Goal: Navigation & Orientation: Find specific page/section

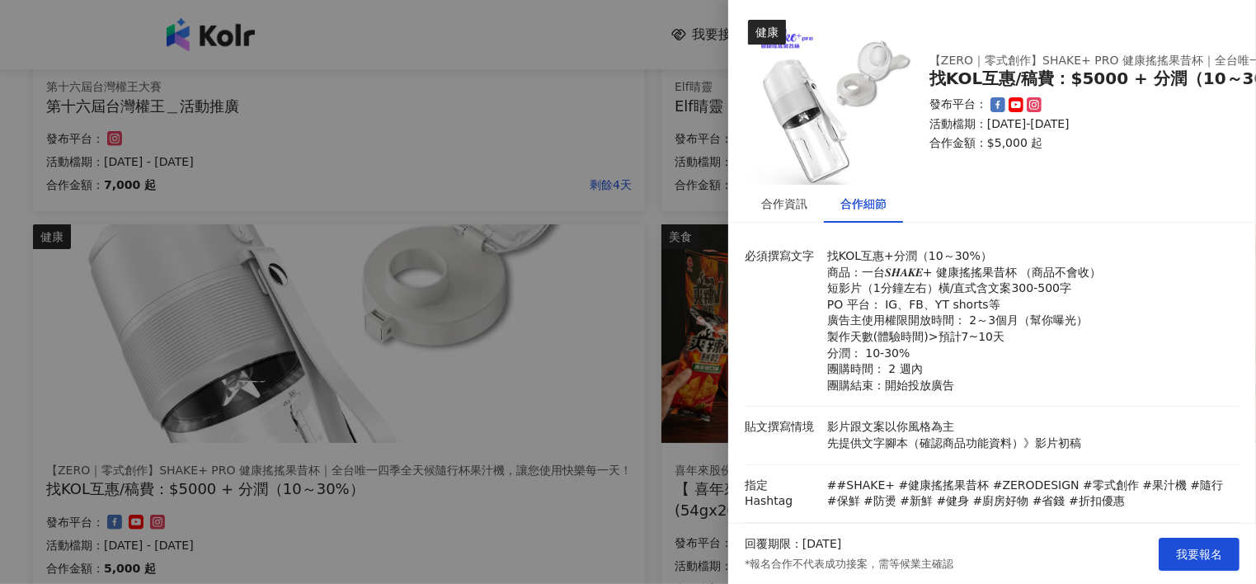
click at [546, 261] on div at bounding box center [628, 292] width 1256 height 584
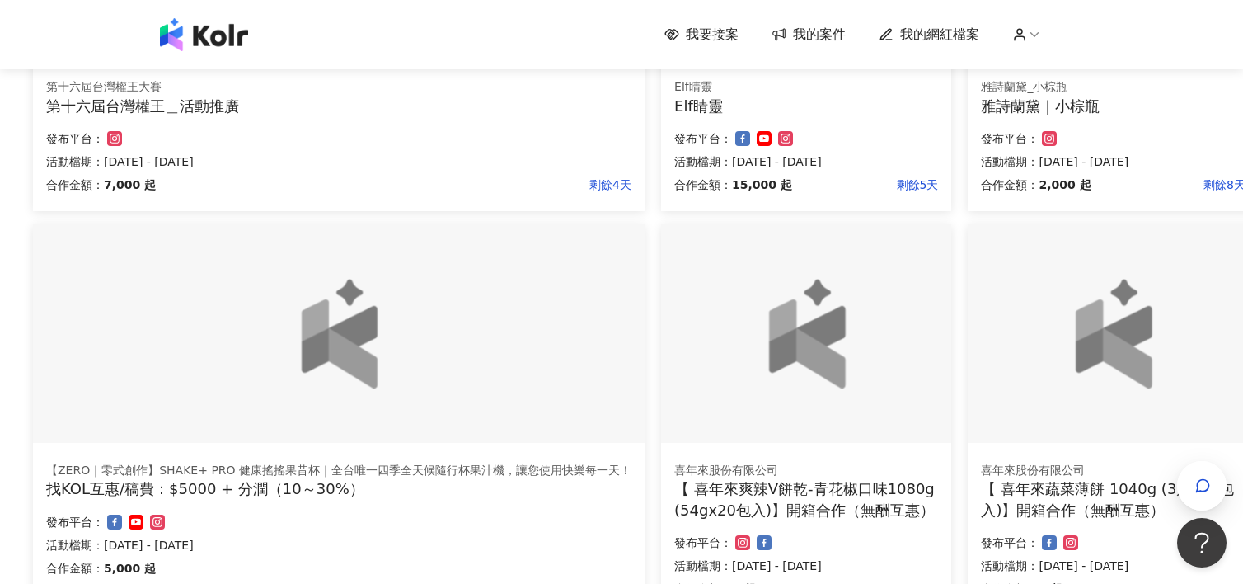
scroll to position [1042, 135]
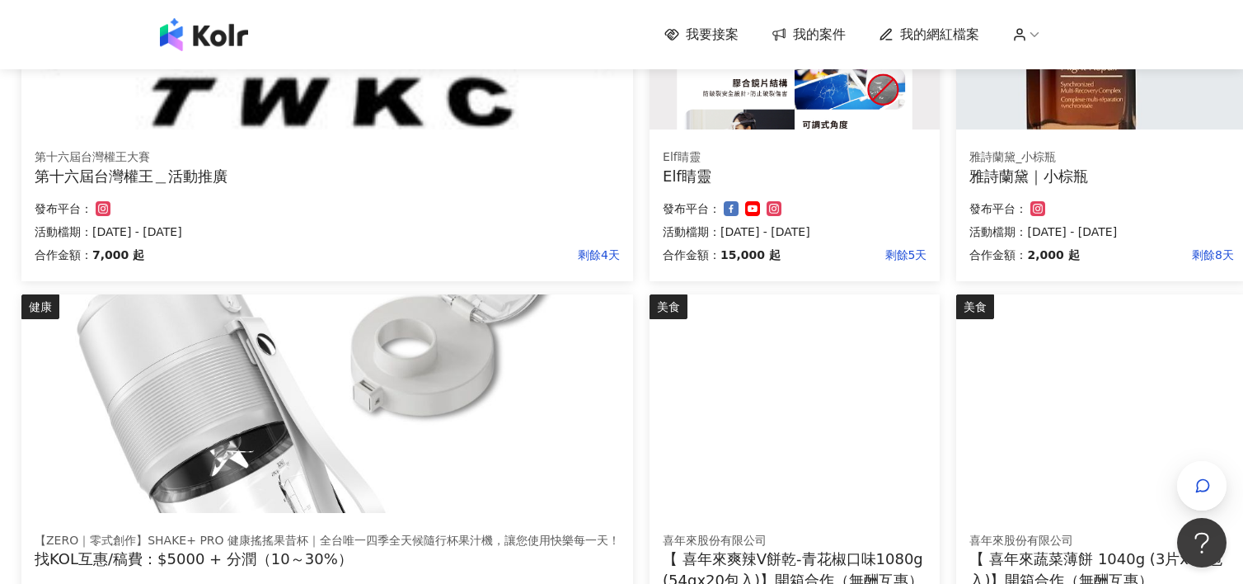
scroll to position [750, 147]
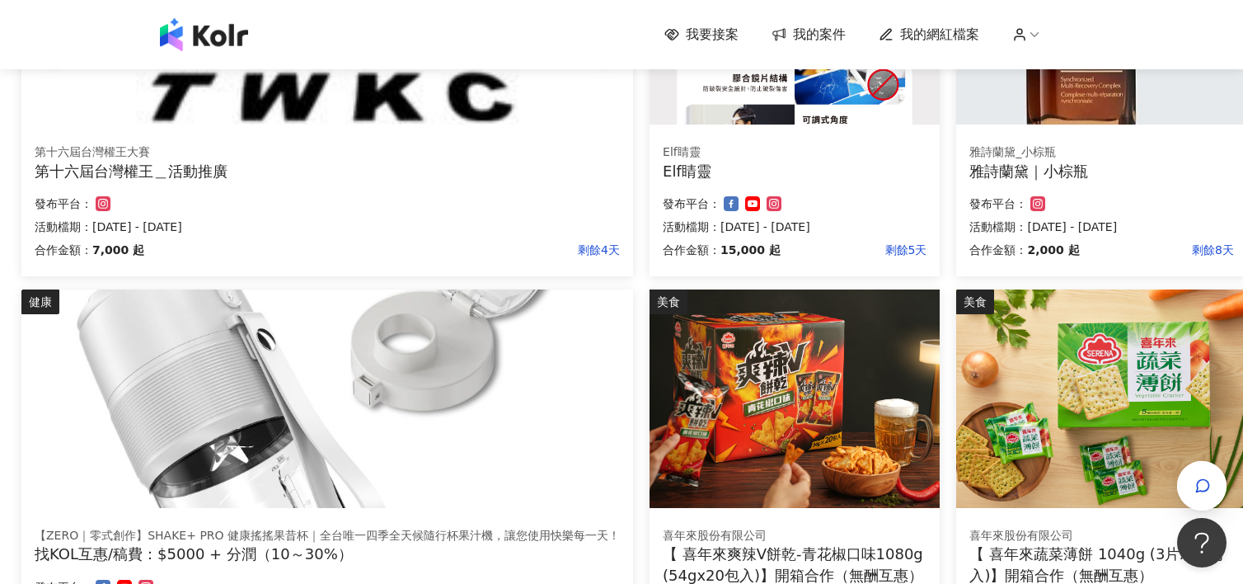
click at [1107, 194] on div "發布平台：" at bounding box center [1102, 204] width 264 height 20
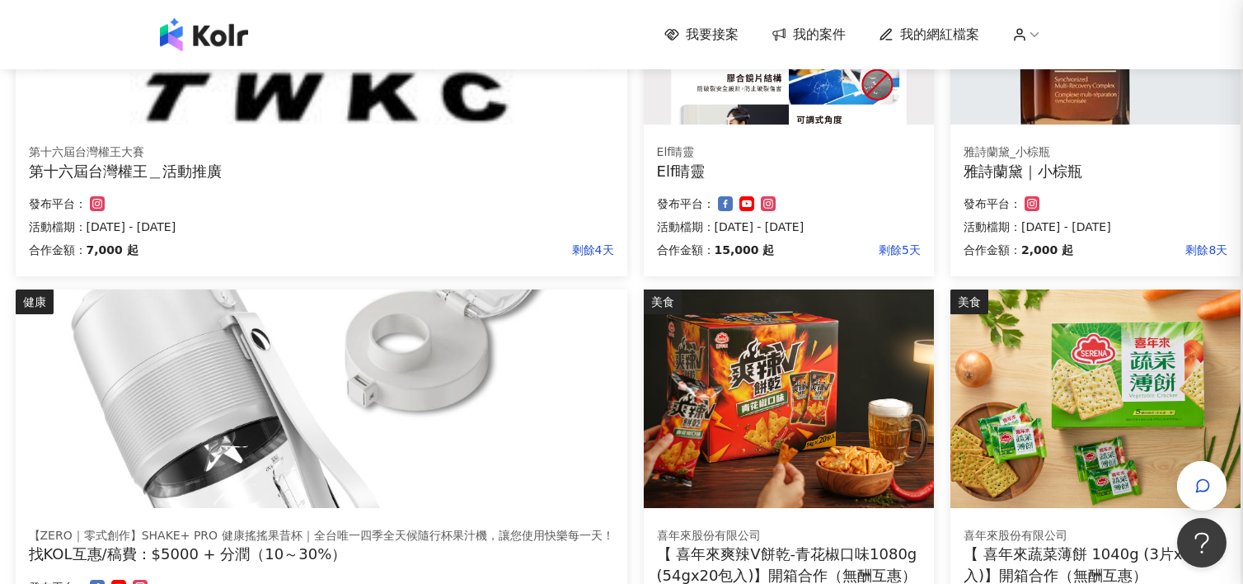
scroll to position [750, 135]
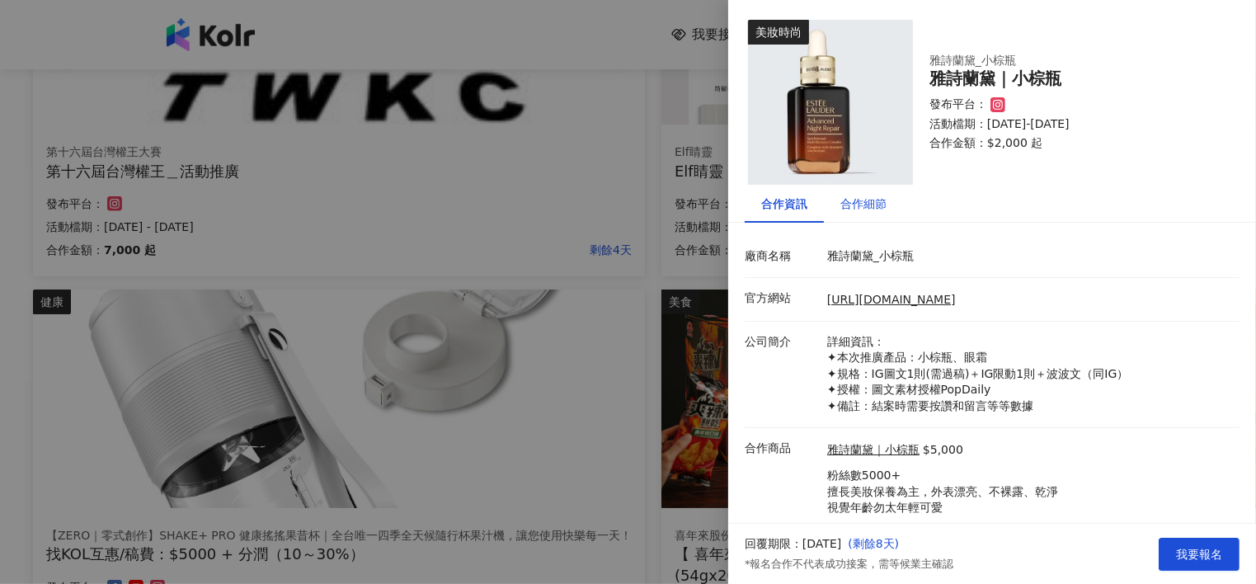
click at [872, 207] on div "合作細節" at bounding box center [863, 204] width 46 height 18
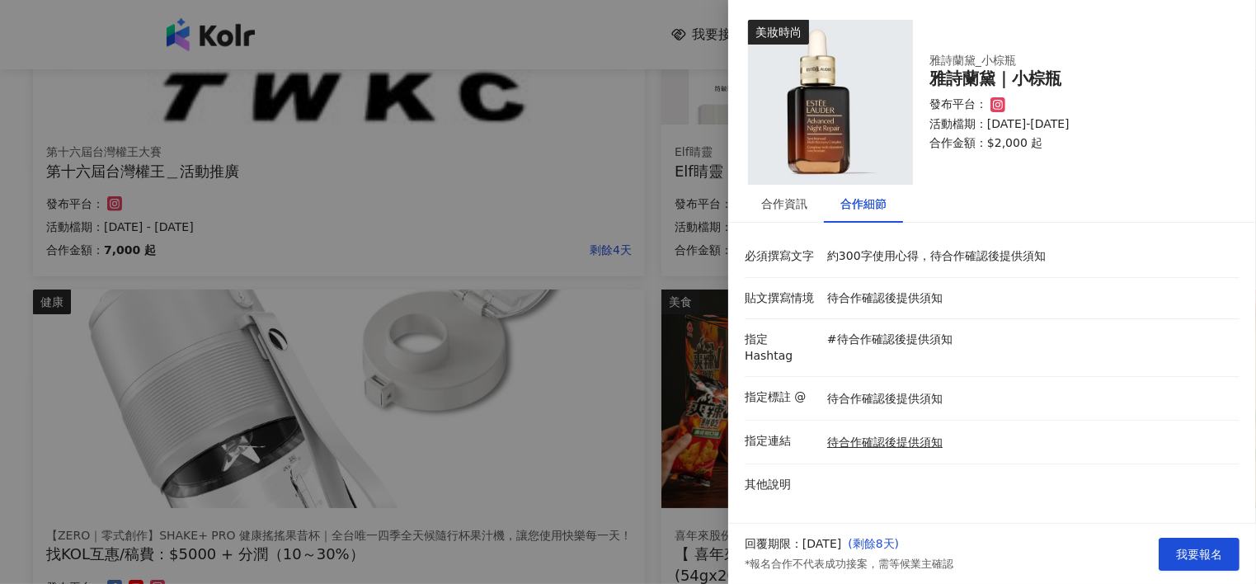
click at [497, 327] on div at bounding box center [628, 292] width 1256 height 584
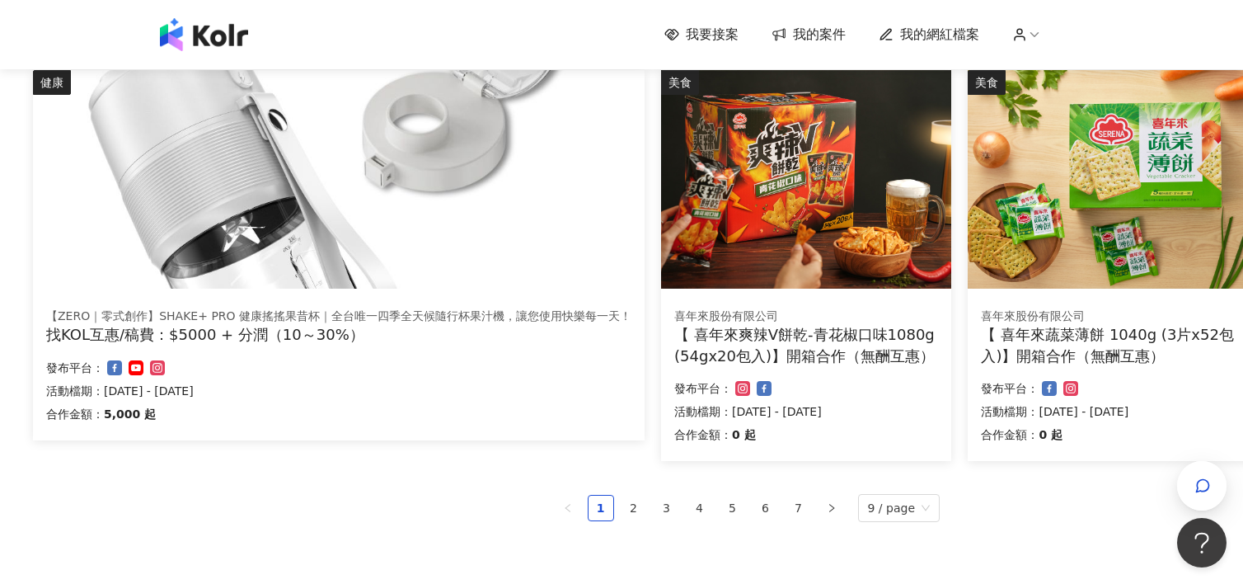
scroll to position [967, 135]
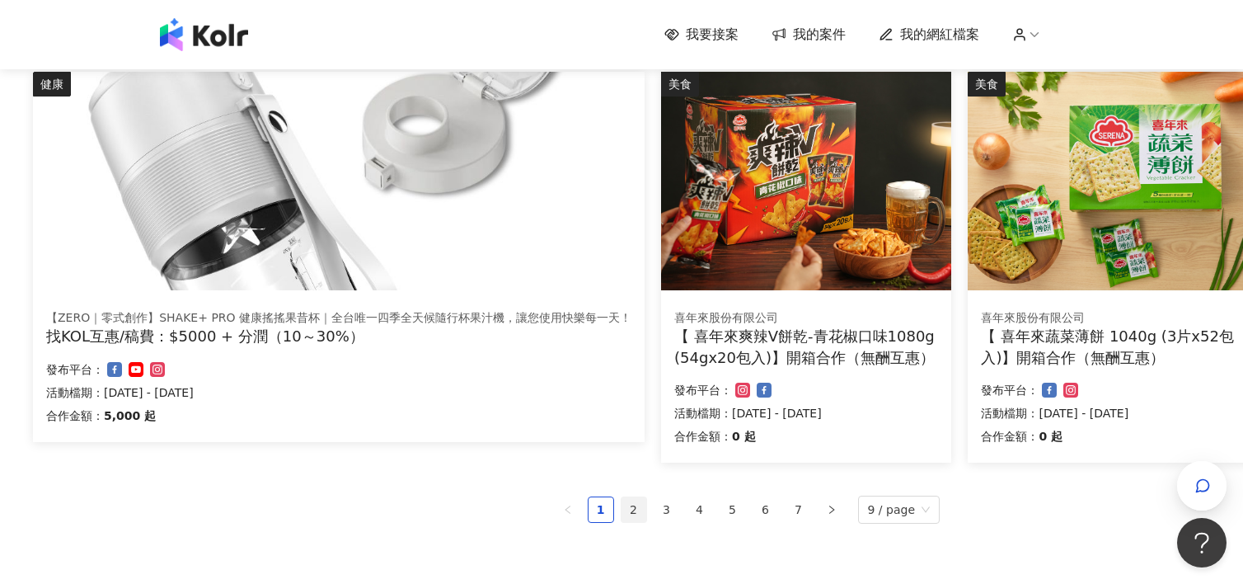
click at [636, 512] on link "2" at bounding box center [634, 509] width 25 height 25
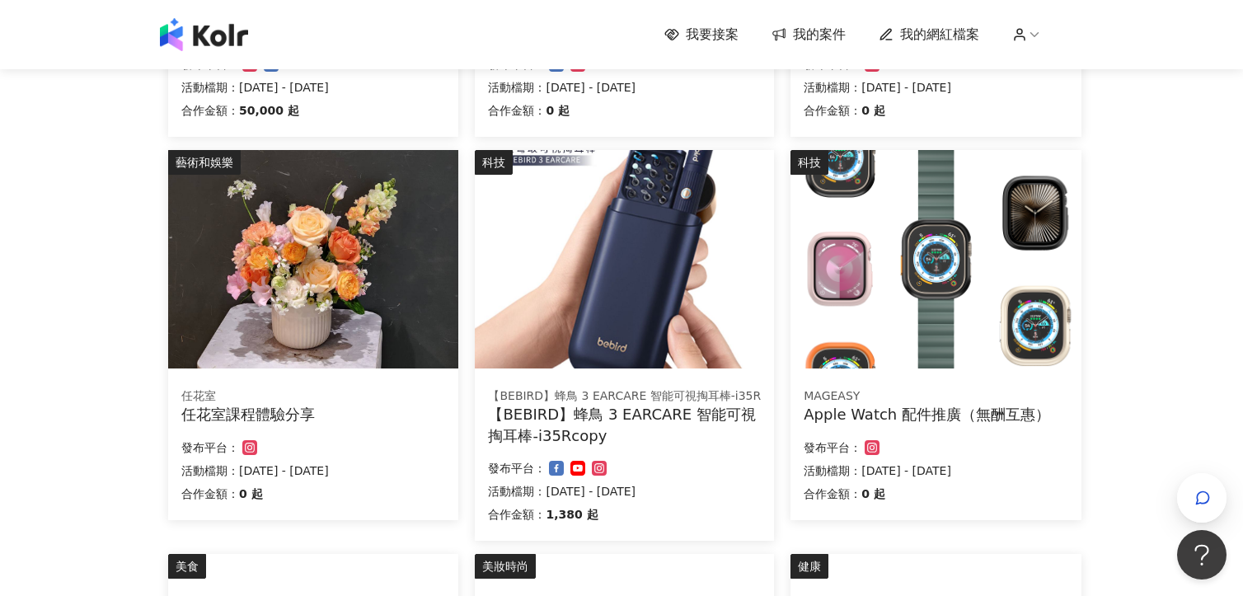
scroll to position [1144, 0]
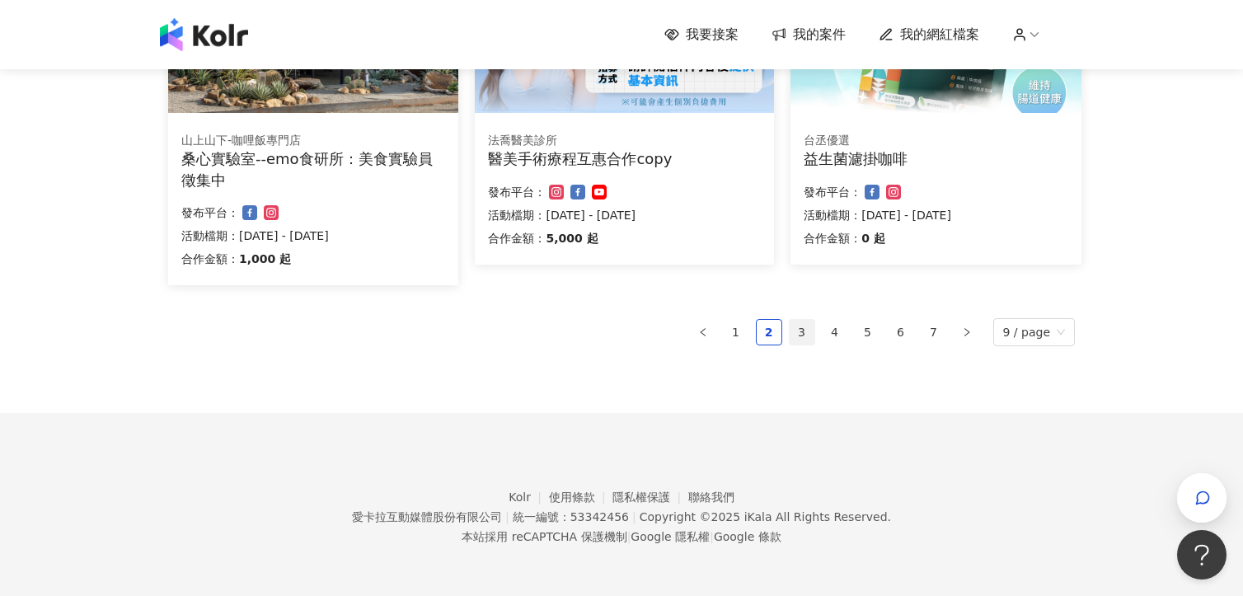
click at [808, 336] on link "3" at bounding box center [802, 332] width 25 height 25
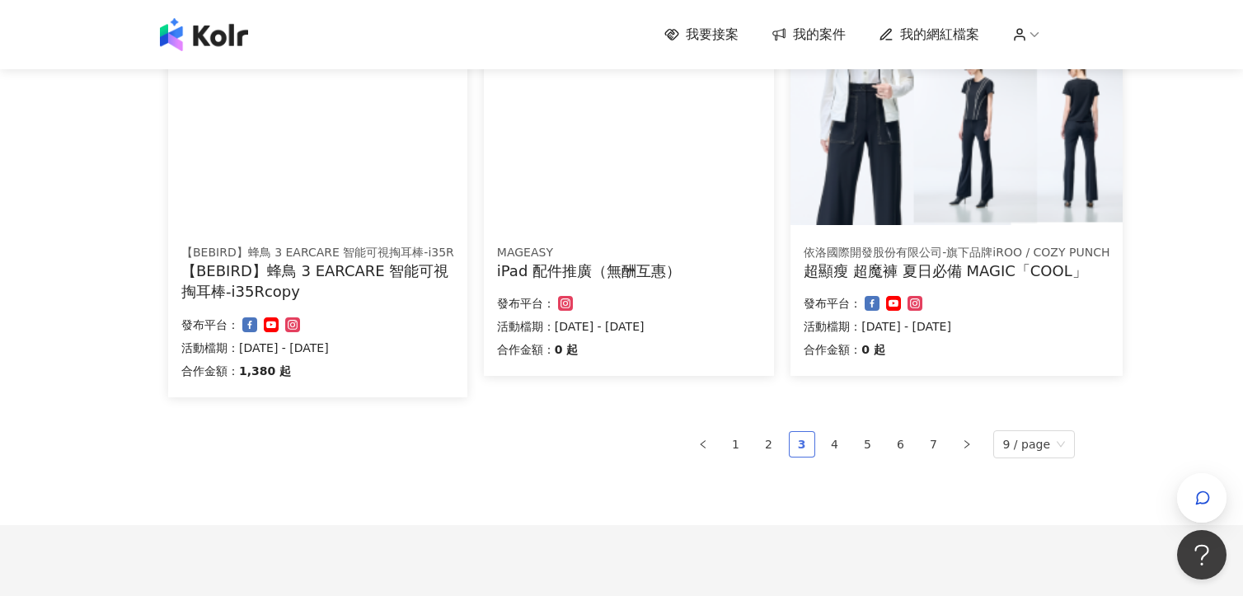
scroll to position [1123, 0]
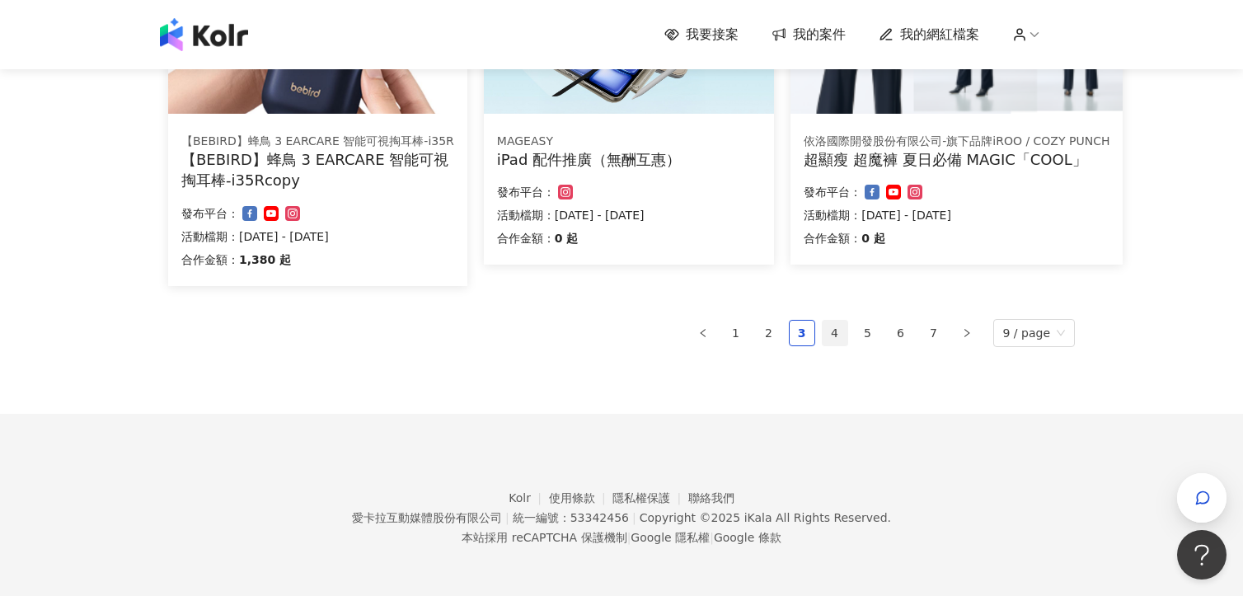
click at [840, 334] on link "4" at bounding box center [835, 333] width 25 height 25
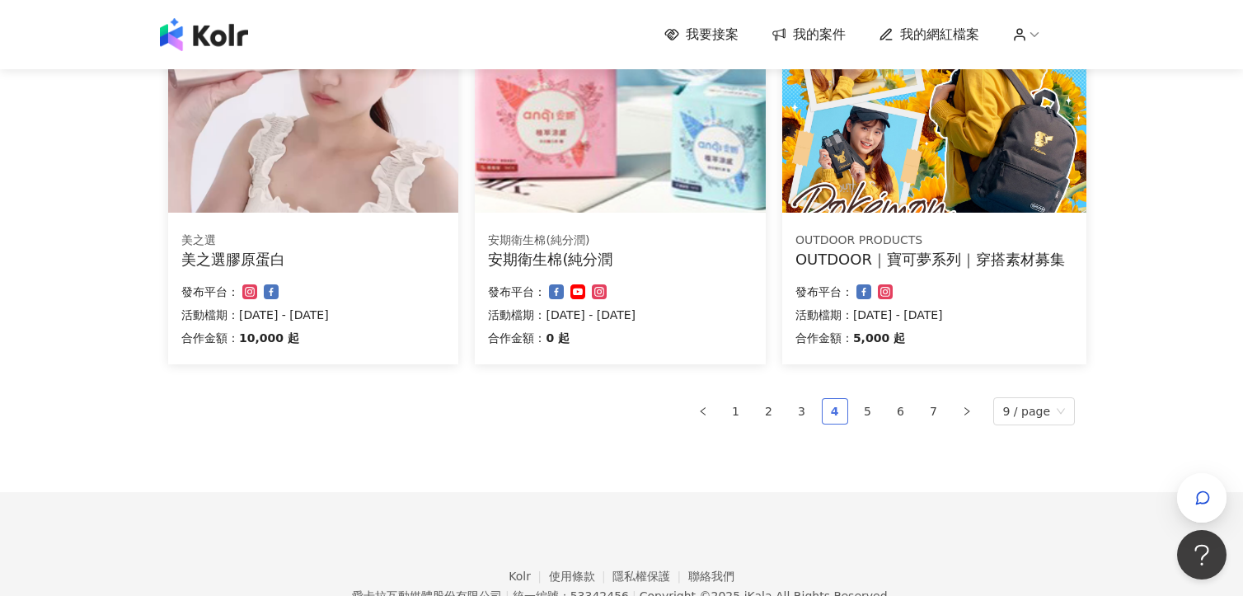
scroll to position [1144, 0]
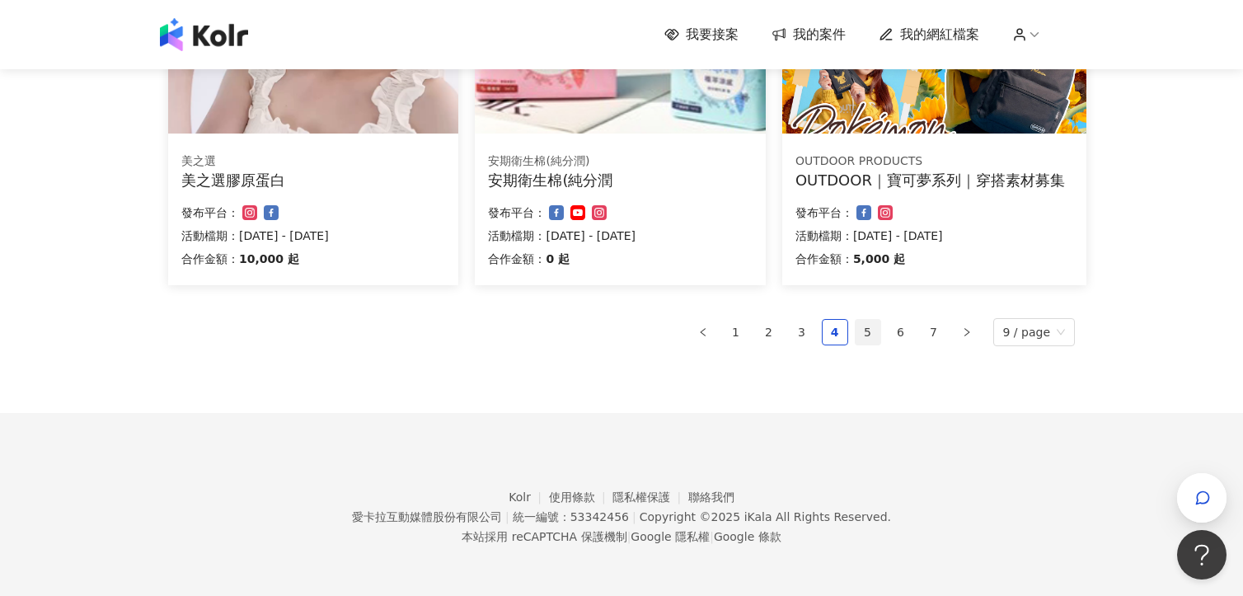
click at [864, 332] on link "5" at bounding box center [868, 332] width 25 height 25
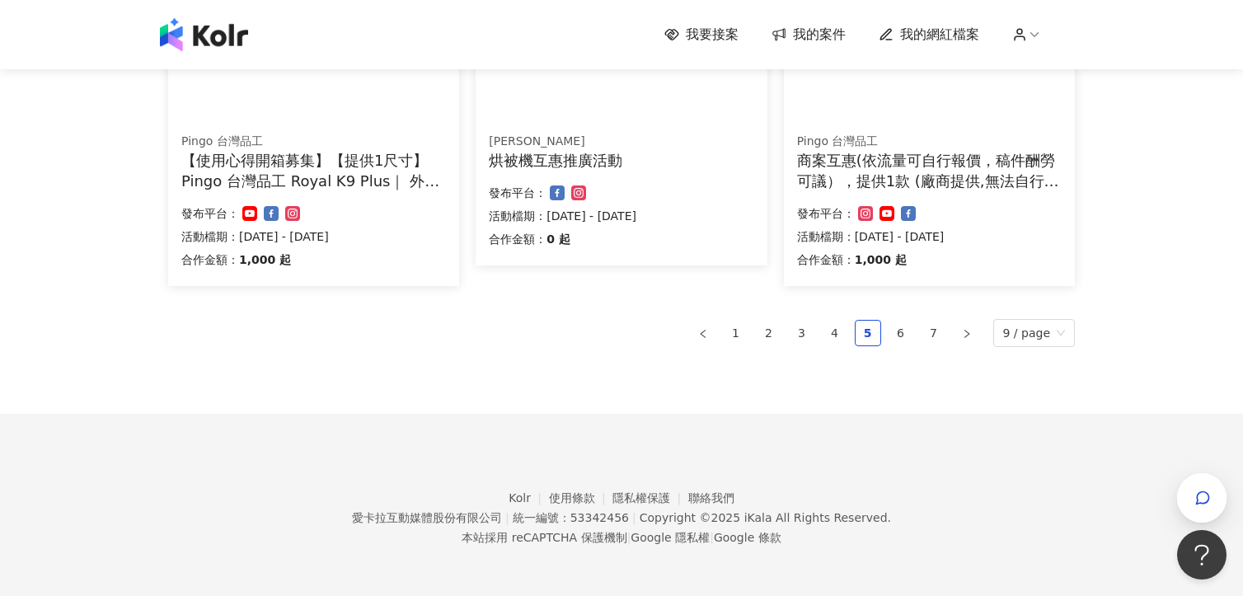
scroll to position [1164, 0]
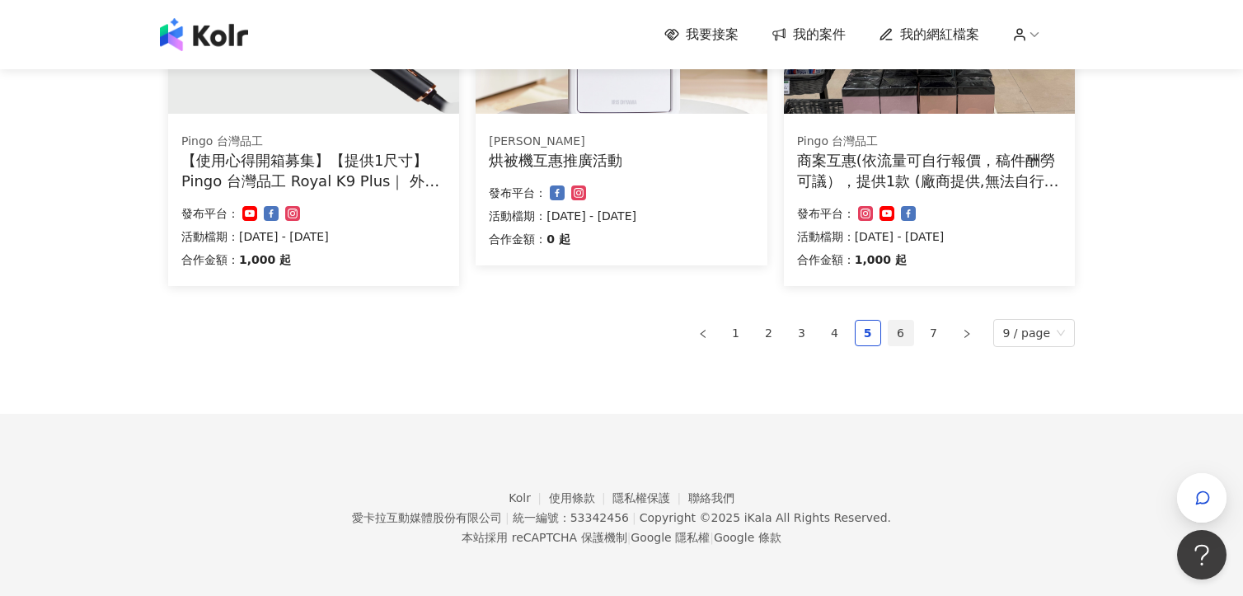
click at [910, 336] on link "6" at bounding box center [901, 333] width 25 height 25
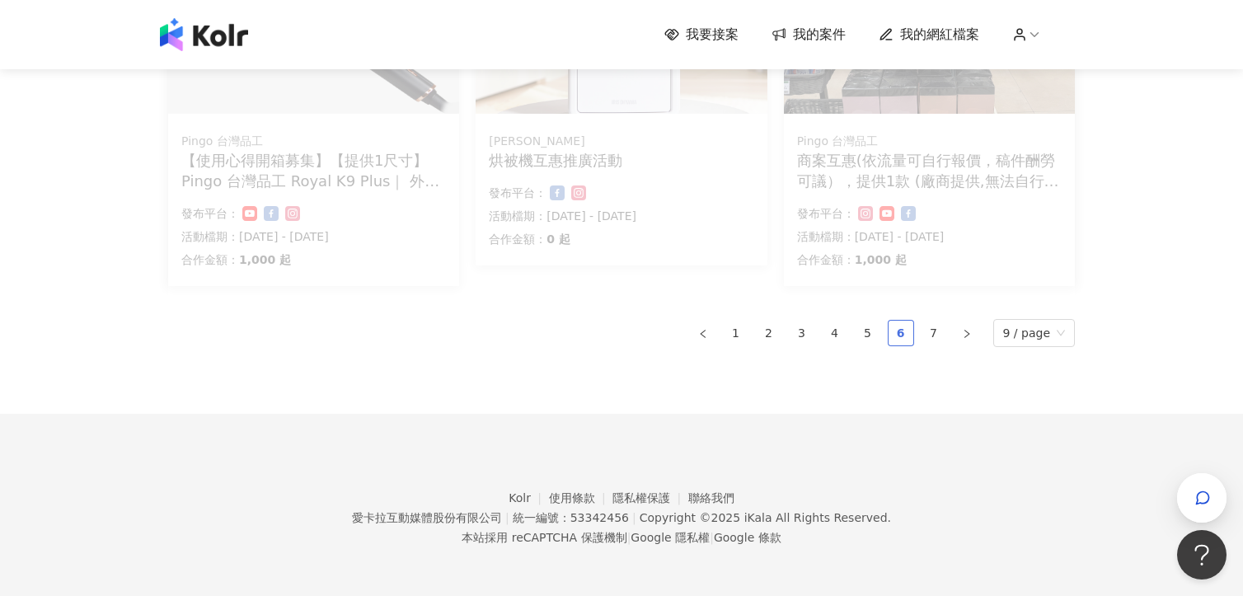
click at [899, 331] on link "6" at bounding box center [901, 333] width 25 height 25
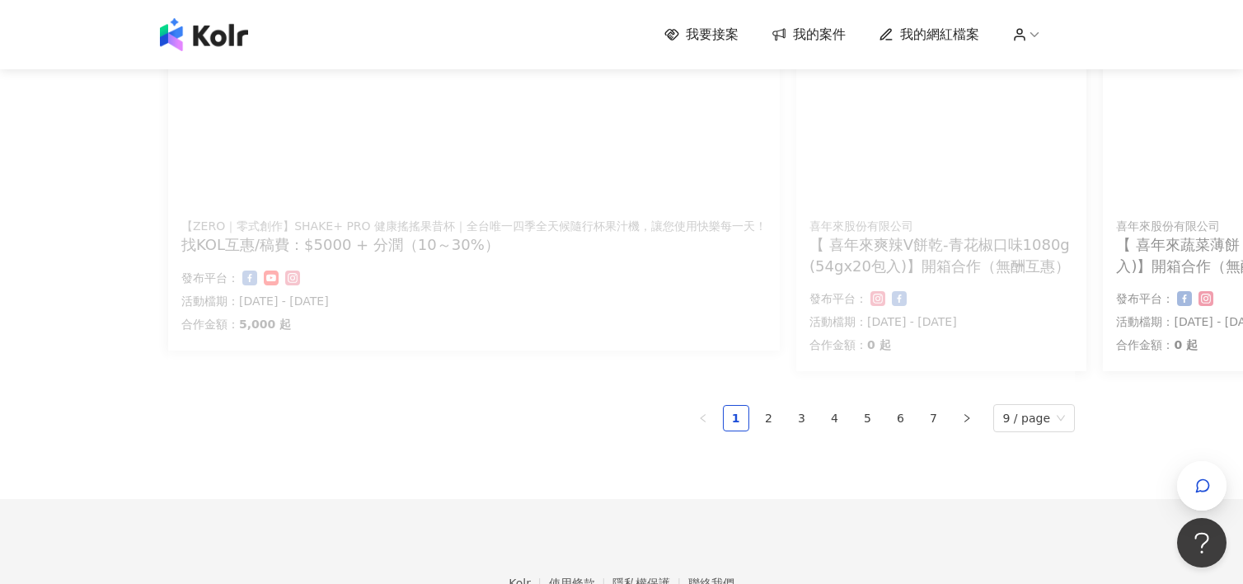
scroll to position [1157, 0]
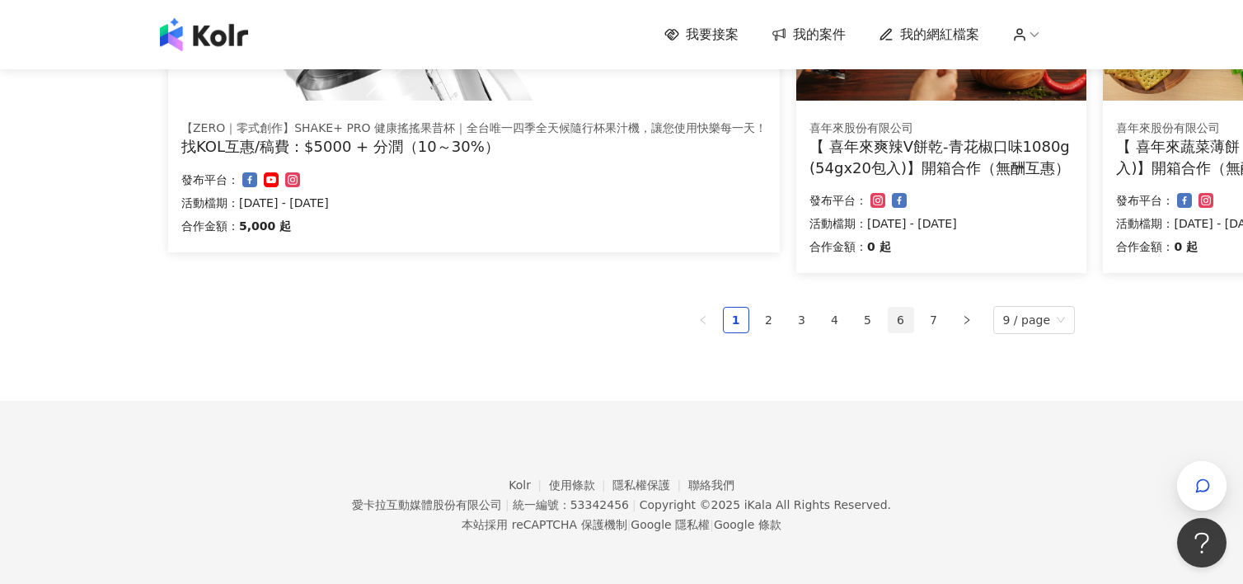
click at [904, 319] on link "6" at bounding box center [901, 320] width 25 height 25
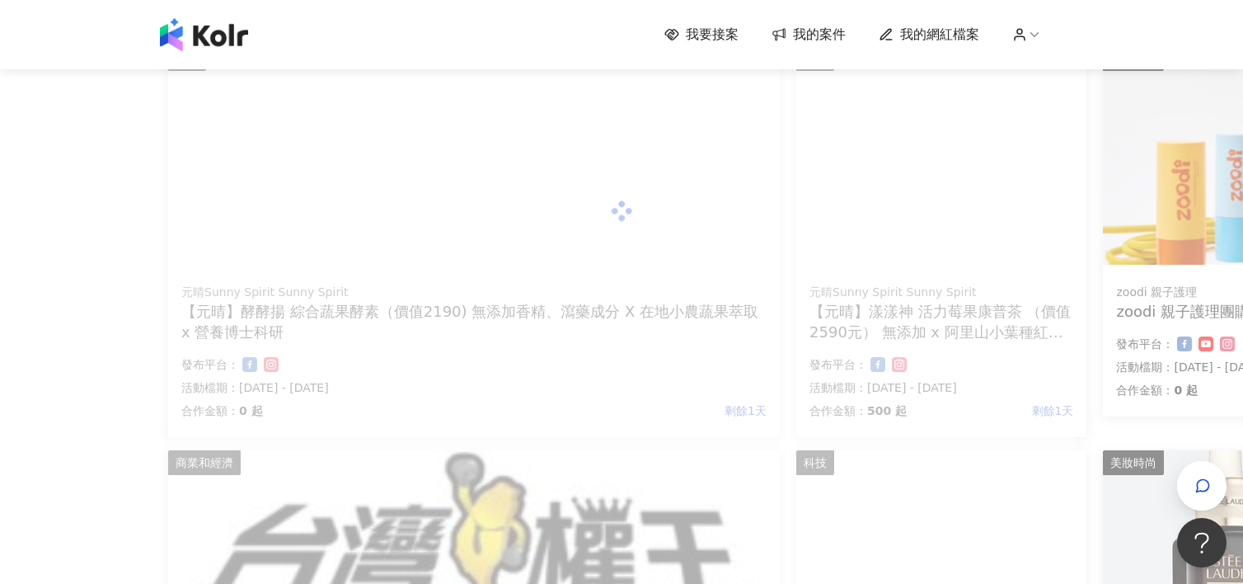
scroll to position [204, 0]
